Goal: Book appointment/travel/reservation

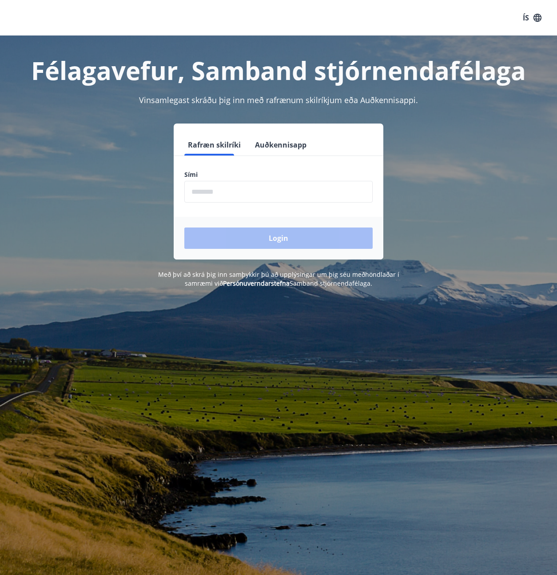
click at [210, 195] on input "phone" at bounding box center [278, 192] width 188 height 22
type input "********"
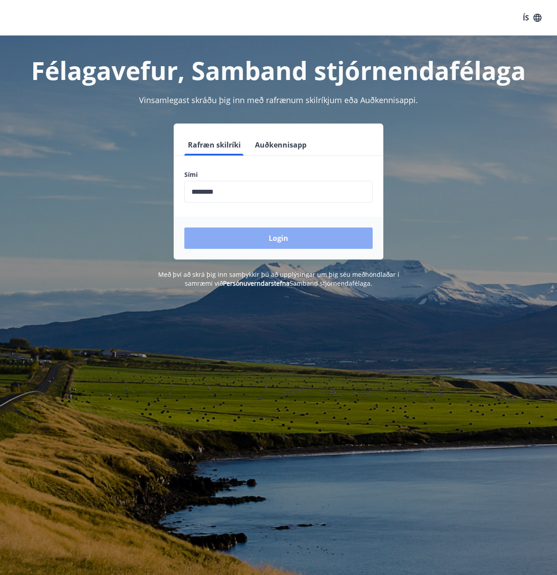
click at [245, 233] on button "Login" at bounding box center [278, 237] width 188 height 21
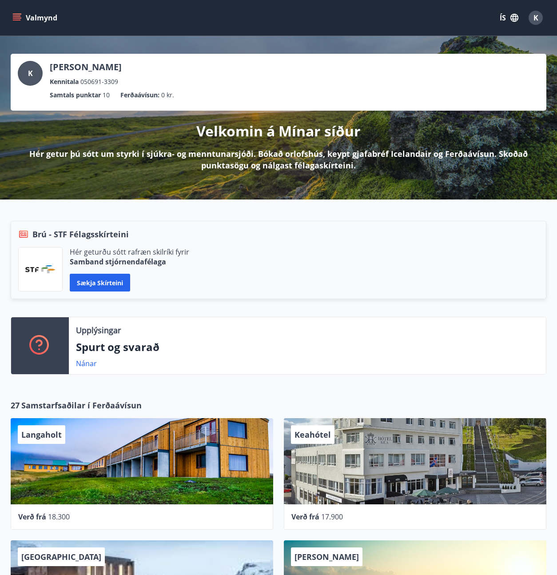
click at [16, 17] on icon "menu" at bounding box center [16, 17] width 9 height 9
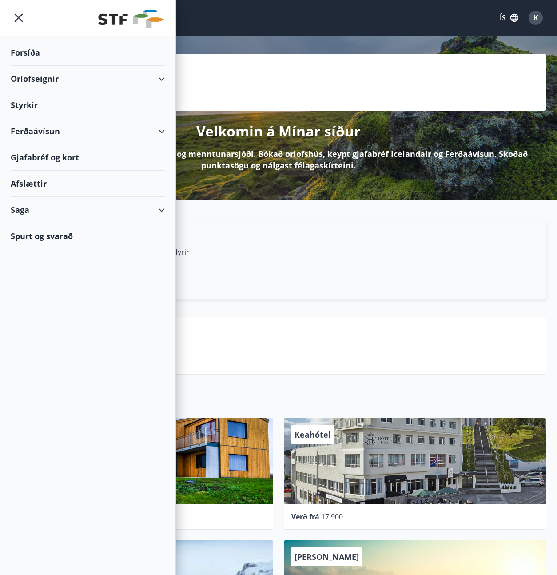
click at [36, 87] on div "Orlofseignir" at bounding box center [88, 79] width 154 height 26
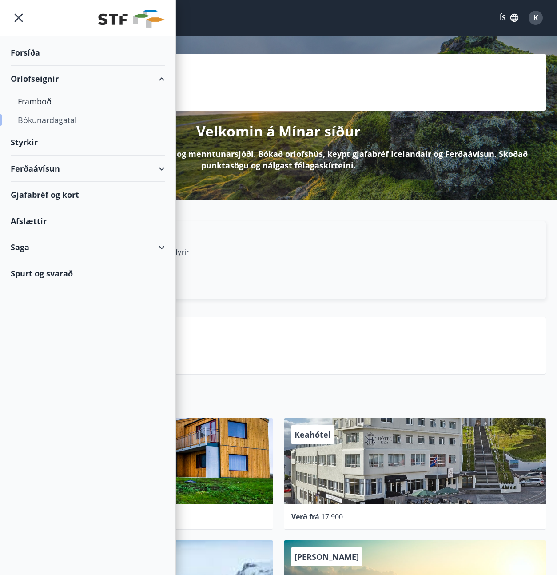
click at [37, 118] on div "Bókunardagatal" at bounding box center [88, 120] width 140 height 19
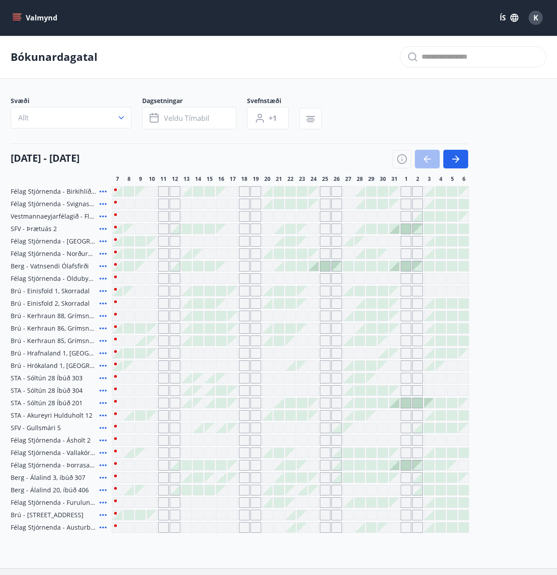
scroll to position [68, 0]
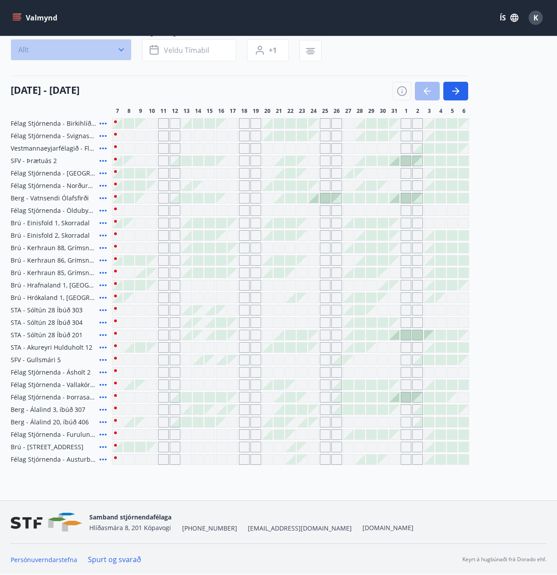
click at [124, 50] on icon "button" at bounding box center [121, 49] width 9 height 9
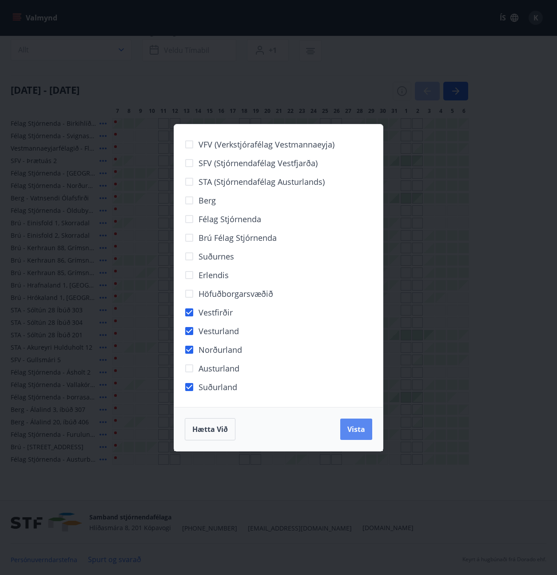
click at [358, 427] on span "Vista" at bounding box center [356, 429] width 18 height 10
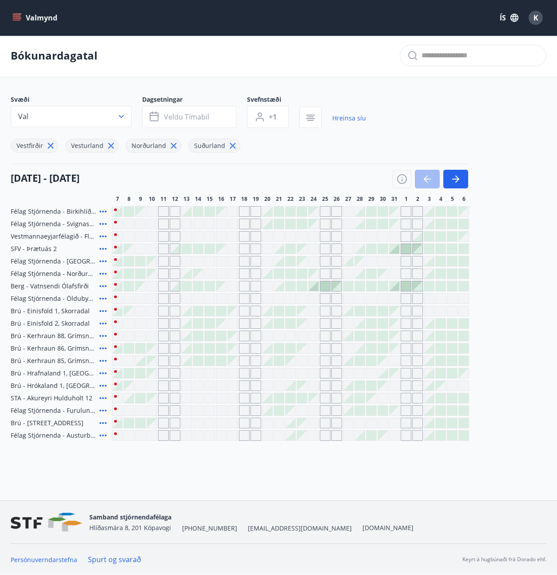
scroll to position [1, 0]
click at [316, 238] on div "Gráir dagar eru ekki bókanlegir" at bounding box center [313, 236] width 11 height 11
click at [314, 288] on div at bounding box center [314, 286] width 10 height 10
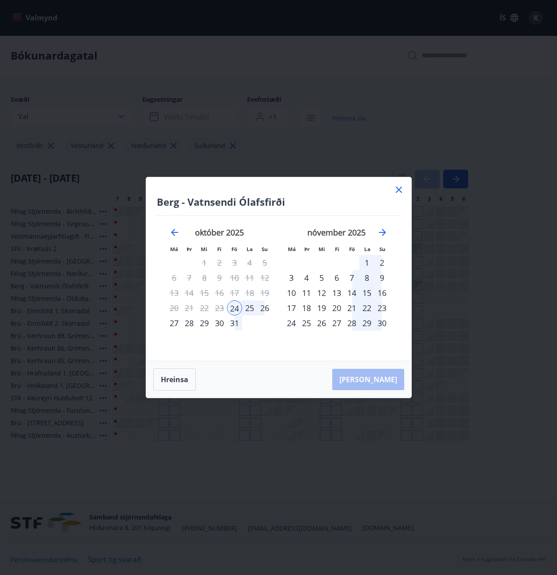
click at [233, 306] on div "24" at bounding box center [234, 307] width 15 height 15
click at [186, 321] on div "28" at bounding box center [189, 322] width 15 height 15
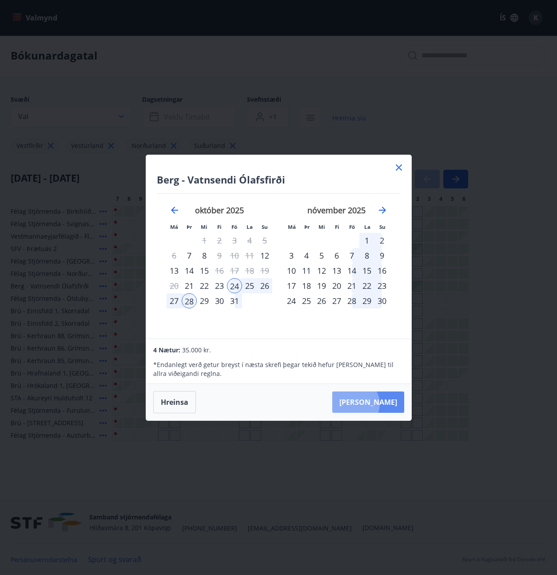
click at [381, 404] on button "[PERSON_NAME]" at bounding box center [368, 401] width 72 height 21
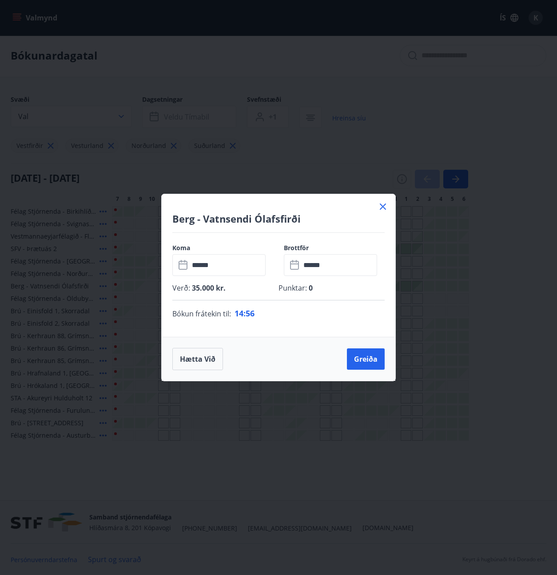
click at [385, 206] on icon at bounding box center [382, 206] width 11 height 11
